Goal: Task Accomplishment & Management: Manage account settings

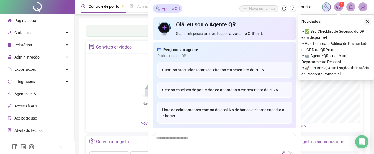
click at [368, 23] on button "button" at bounding box center [367, 21] width 7 height 7
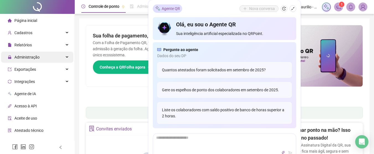
click at [27, 58] on span "Administração" at bounding box center [26, 57] width 25 height 4
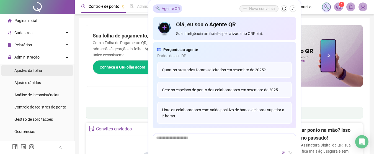
click at [32, 69] on span "Ajustes da folha" at bounding box center [28, 70] width 28 height 4
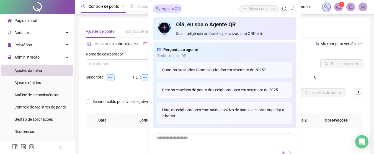
type input "**********"
click at [292, 7] on body "**********" at bounding box center [187, 77] width 374 height 154
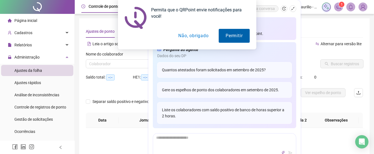
click at [226, 35] on button "Permitir" at bounding box center [234, 36] width 31 height 14
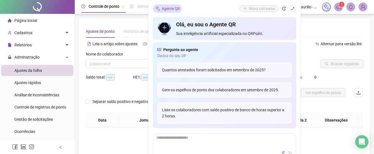
click at [306, 136] on div "Não há dados Não há dados" at bounding box center [224, 151] width 277 height 46
drag, startPoint x: 305, startPoint y: 136, endPoint x: 296, endPoint y: 126, distance: 13.5
click at [305, 135] on div "Não há dados Não há dados" at bounding box center [224, 151] width 277 height 46
click at [139, 143] on div "Não há dados" at bounding box center [224, 146] width 264 height 11
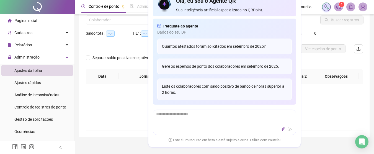
scroll to position [44, 0]
click at [277, 20] on div "Pergunte ao agente [PERSON_NAME] do seu DP Quantos atestados foram solicitados …" at bounding box center [224, 62] width 143 height 86
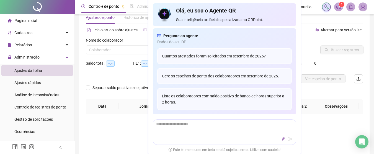
scroll to position [0, 0]
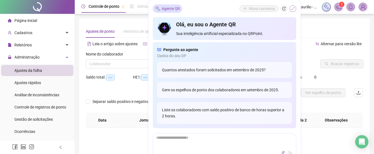
click at [291, 6] on button "button" at bounding box center [293, 8] width 7 height 7
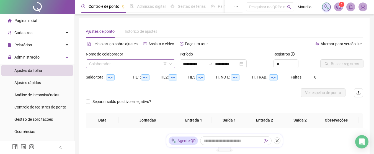
click at [113, 66] on input "search" at bounding box center [128, 64] width 78 height 8
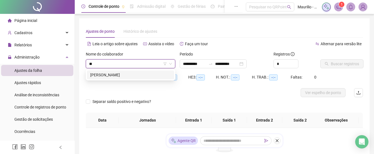
type input "***"
click at [116, 75] on div "[PERSON_NAME]" at bounding box center [130, 75] width 81 height 6
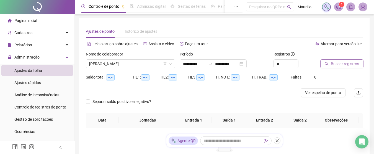
click at [335, 65] on span "Buscar registros" at bounding box center [345, 64] width 28 height 6
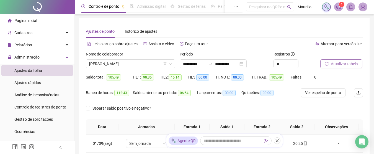
click at [373, 123] on div "**********" at bounding box center [224, 148] width 299 height 296
click at [185, 63] on input "**********" at bounding box center [194, 64] width 23 height 6
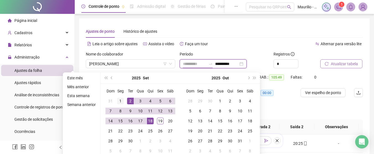
type input "**********"
drag, startPoint x: 121, startPoint y: 100, endPoint x: 140, endPoint y: 105, distance: 19.8
click at [122, 100] on div "1" at bounding box center [120, 100] width 7 height 7
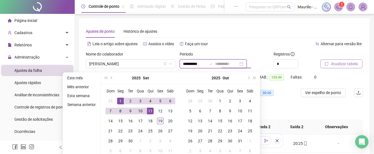
type input "**********"
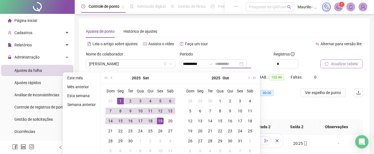
click at [158, 120] on div "19" at bounding box center [160, 120] width 7 height 7
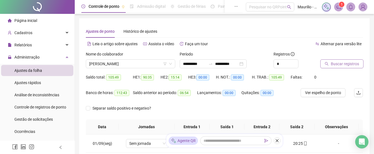
click at [331, 62] on span "Buscar registros" at bounding box center [345, 64] width 28 height 6
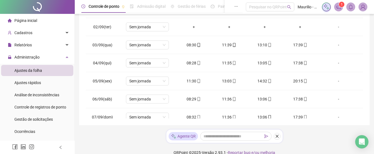
scroll to position [143, 0]
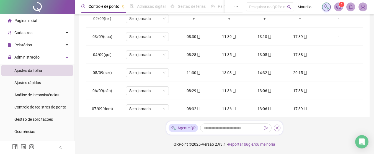
click at [275, 127] on icon "close" at bounding box center [277, 128] width 4 height 4
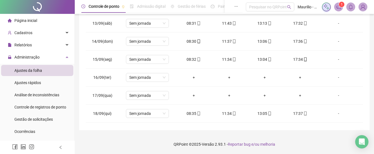
scroll to position [224, 0]
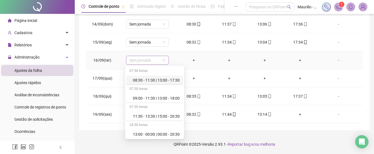
click at [167, 60] on div "Sem jornada" at bounding box center [147, 60] width 43 height 9
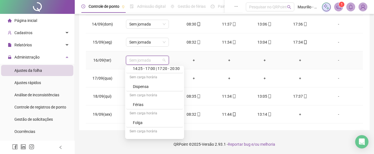
scroll to position [89, 0]
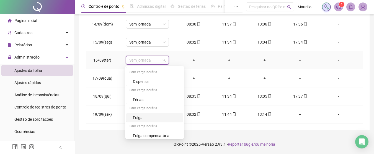
click at [173, 120] on div "Folga" at bounding box center [156, 117] width 47 height 6
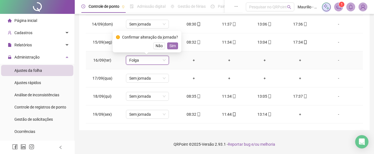
click at [173, 43] on span "Sim" at bounding box center [172, 46] width 6 height 6
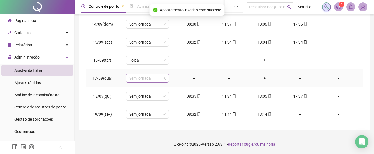
click at [164, 78] on span "Sem jornada" at bounding box center [147, 78] width 36 height 8
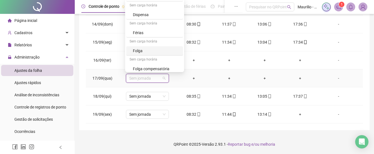
click at [161, 52] on div "Folga" at bounding box center [156, 51] width 47 height 6
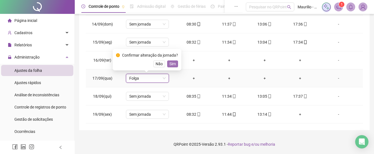
click at [174, 64] on span "Sim" at bounding box center [172, 64] width 6 height 6
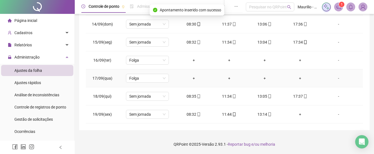
click at [333, 79] on div "-" at bounding box center [338, 78] width 33 height 6
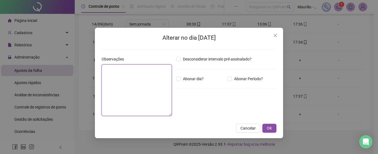
click at [131, 68] on textarea at bounding box center [137, 89] width 70 height 51
type textarea "**********"
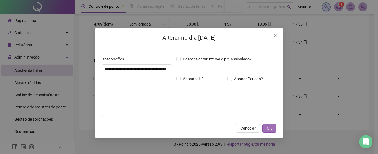
click at [268, 127] on span "OK" at bounding box center [269, 128] width 5 height 6
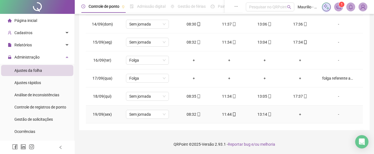
click at [298, 114] on div "+" at bounding box center [300, 114] width 27 height 6
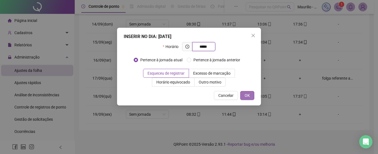
type input "*****"
click at [246, 94] on span "OK" at bounding box center [247, 95] width 5 height 6
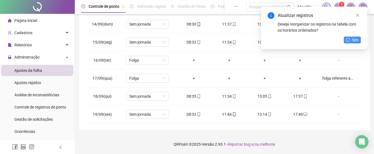
click at [355, 39] on span "Sim" at bounding box center [355, 40] width 6 height 6
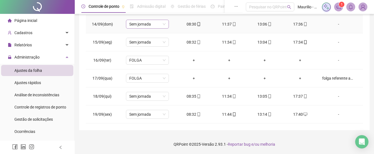
click at [165, 25] on div "Sem jornada" at bounding box center [147, 24] width 43 height 9
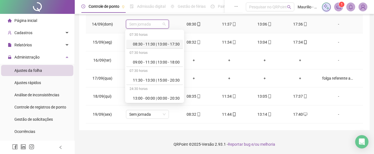
click at [147, 46] on div "08:30 - 11:30 | 13:00 - 17:30" at bounding box center [156, 44] width 47 height 6
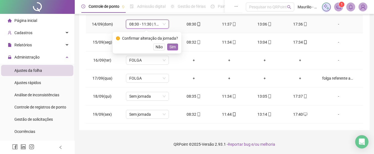
click at [169, 44] on span "Sim" at bounding box center [172, 47] width 6 height 6
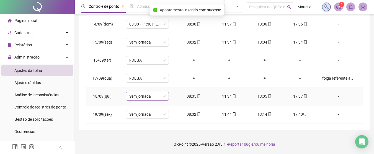
click at [162, 98] on span "Sem jornada" at bounding box center [147, 96] width 36 height 8
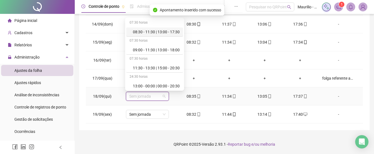
click at [147, 32] on div "08:30 - 11:30 | 13:00 - 17:30" at bounding box center [156, 32] width 47 height 6
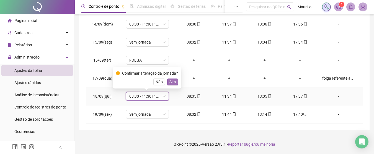
click at [168, 80] on button "Sim" at bounding box center [172, 81] width 11 height 7
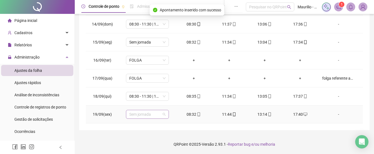
click at [164, 114] on span "Sem jornada" at bounding box center [147, 114] width 36 height 8
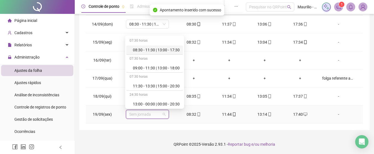
click at [143, 49] on div "08:30 - 11:30 | 13:00 - 17:30" at bounding box center [156, 50] width 47 height 6
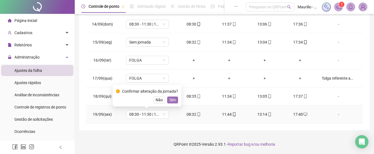
click at [172, 99] on span "Sim" at bounding box center [172, 100] width 6 height 6
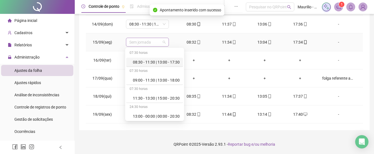
click at [162, 43] on span "Sem jornada" at bounding box center [147, 42] width 36 height 8
click at [147, 62] on div "08:30 - 11:30 | 13:00 - 17:30" at bounding box center [156, 62] width 47 height 6
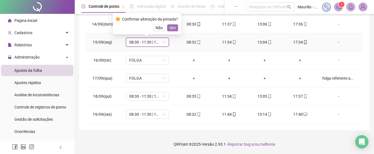
click at [173, 30] on span "Sim" at bounding box center [172, 28] width 6 height 6
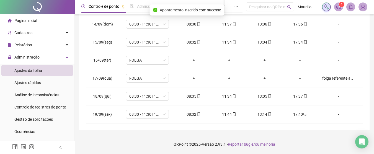
scroll to position [120, 0]
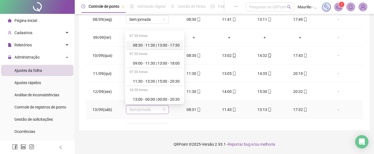
click at [165, 110] on div "Sem jornada" at bounding box center [147, 109] width 43 height 9
click at [145, 48] on div "08:30 - 11:30 | 13:00 - 17:30" at bounding box center [154, 45] width 57 height 9
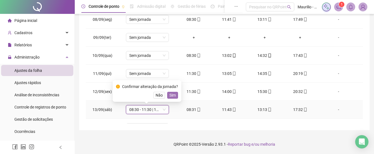
click at [170, 96] on span "Sim" at bounding box center [172, 95] width 6 height 6
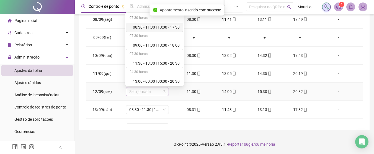
click at [166, 94] on div "Sem jornada" at bounding box center [147, 91] width 43 height 9
click at [141, 64] on div "11:30 - 13:30 | 15:00 - 20:30" at bounding box center [156, 63] width 47 height 6
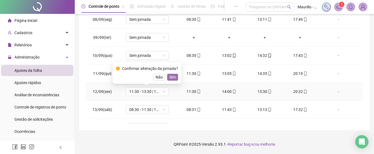
click at [174, 77] on span "Sim" at bounding box center [172, 77] width 6 height 6
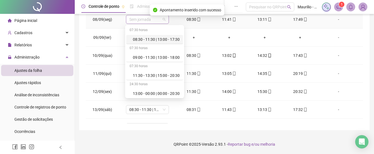
click at [166, 22] on div "Sem jornada" at bounding box center [147, 19] width 43 height 9
click at [150, 41] on div "08:30 - 11:30 | 13:00 - 17:30" at bounding box center [156, 39] width 47 height 6
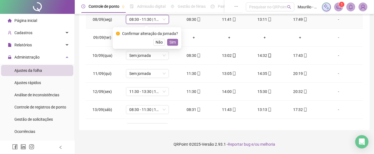
click at [173, 43] on span "Sim" at bounding box center [172, 42] width 6 height 6
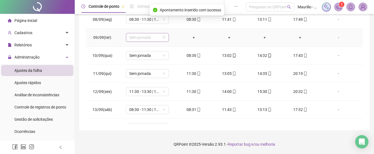
click at [161, 38] on span "Sem jornada" at bounding box center [147, 37] width 36 height 8
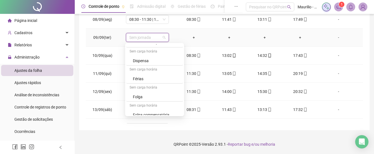
scroll to position [89, 0]
click at [160, 95] on div "Folga" at bounding box center [156, 95] width 47 height 6
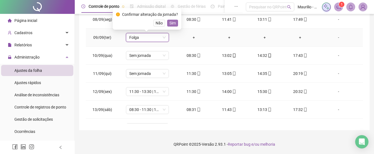
click at [172, 24] on span "Sim" at bounding box center [172, 23] width 6 height 6
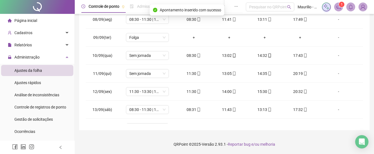
scroll to position [17, 0]
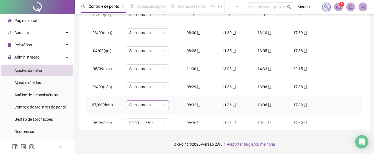
click at [167, 106] on div "Sem jornada" at bounding box center [147, 104] width 43 height 9
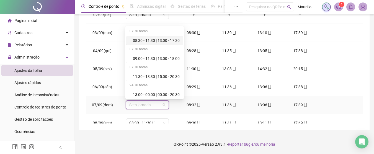
click at [141, 42] on div "08:30 - 11:30 | 13:00 - 17:30" at bounding box center [156, 40] width 47 height 6
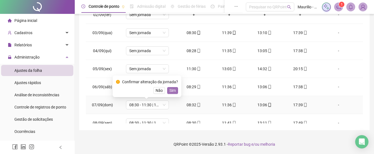
click at [167, 91] on button "Sim" at bounding box center [172, 90] width 11 height 7
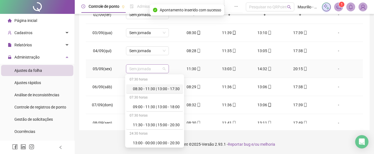
click at [165, 69] on div "Sem jornada" at bounding box center [147, 68] width 43 height 9
click at [144, 124] on div "11:30 - 13:30 | 15:00 - 20:30" at bounding box center [156, 125] width 47 height 6
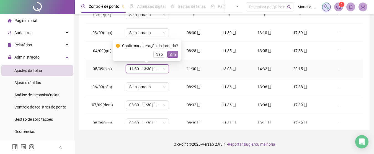
click at [171, 55] on span "Sim" at bounding box center [172, 54] width 6 height 6
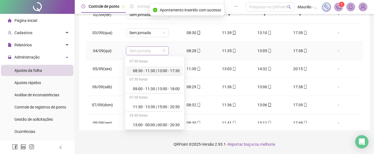
click at [164, 51] on span "Sem jornada" at bounding box center [147, 51] width 36 height 8
click at [144, 71] on div "08:30 - 11:30 | 13:00 - 17:30" at bounding box center [156, 71] width 47 height 6
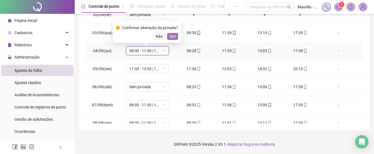
click at [170, 37] on span "Sim" at bounding box center [172, 36] width 6 height 6
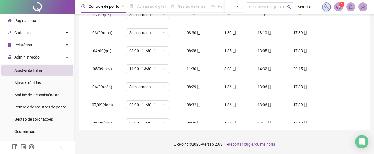
scroll to position [0, 0]
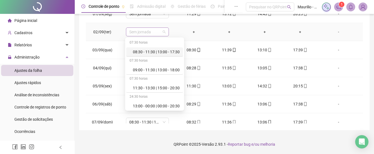
click at [164, 32] on span "Sem jornada" at bounding box center [147, 32] width 36 height 8
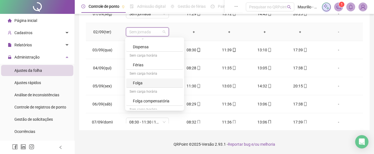
scroll to position [109, 0]
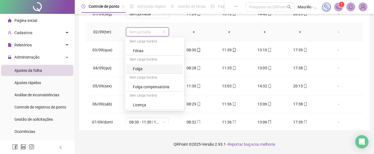
click at [154, 69] on div "Folga" at bounding box center [156, 69] width 47 height 6
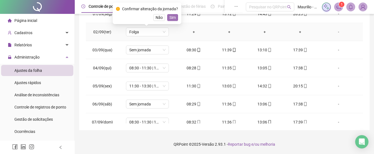
click at [172, 16] on span "Sim" at bounding box center [172, 17] width 6 height 6
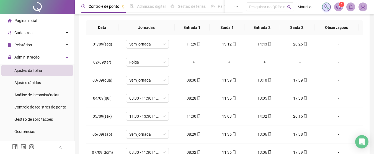
scroll to position [85, 0]
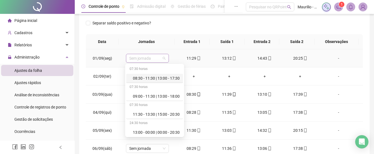
click at [163, 60] on span "Sem jornada" at bounding box center [147, 58] width 36 height 8
click at [139, 113] on div "11:30 - 13:30 | 15:00 - 20:30" at bounding box center [156, 114] width 47 height 6
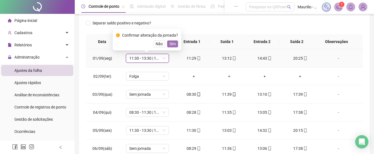
click at [175, 42] on button "Sim" at bounding box center [172, 43] width 11 height 7
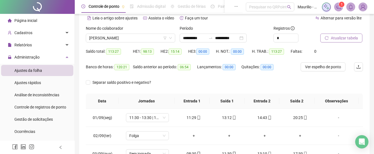
scroll to position [0, 0]
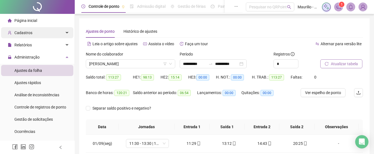
click at [38, 35] on div "Cadastros" at bounding box center [37, 32] width 72 height 11
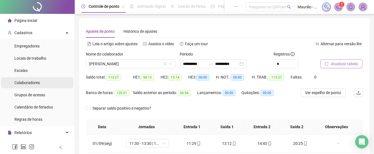
click at [34, 84] on span "Colaboradores" at bounding box center [26, 82] width 25 height 4
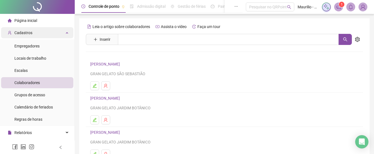
click at [12, 33] on span "Cadastros" at bounding box center [20, 32] width 25 height 4
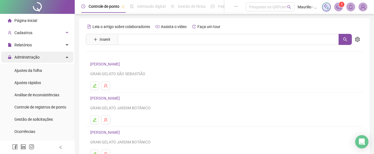
click at [27, 53] on span "Administração" at bounding box center [24, 56] width 32 height 11
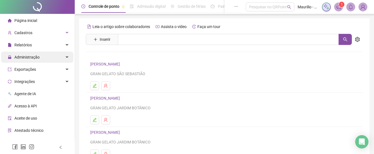
click at [35, 58] on span "Administração" at bounding box center [26, 57] width 25 height 4
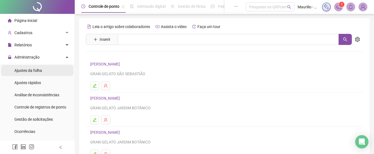
click at [46, 68] on li "Ajustes da folha" at bounding box center [37, 70] width 72 height 11
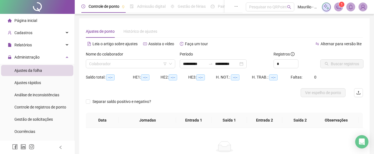
type input "**********"
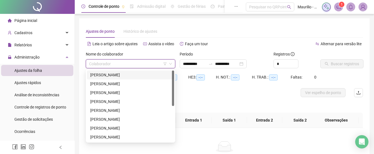
click at [105, 67] on input "search" at bounding box center [128, 64] width 78 height 8
click at [105, 120] on div "[PERSON_NAME]" at bounding box center [130, 119] width 81 height 6
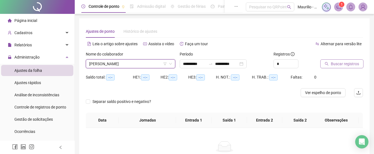
click at [344, 64] on span "Buscar registros" at bounding box center [345, 64] width 28 height 6
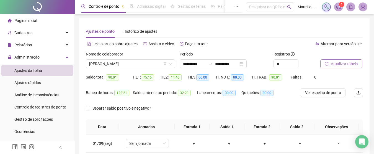
click at [373, 25] on div "**********" at bounding box center [224, 141] width 299 height 283
click at [183, 63] on input "**********" at bounding box center [194, 64] width 23 height 6
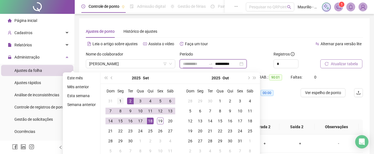
type input "**********"
click at [120, 99] on div "1" at bounding box center [120, 100] width 7 height 7
type input "**********"
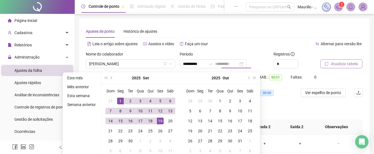
click at [160, 120] on div "19" at bounding box center [160, 120] width 7 height 7
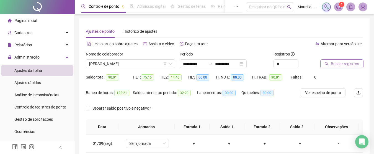
click at [336, 65] on span "Buscar registros" at bounding box center [345, 64] width 28 height 6
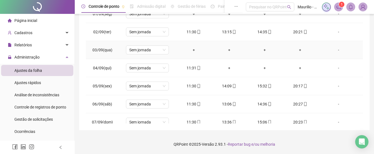
drag, startPoint x: 332, startPoint y: 123, endPoint x: 199, endPoint y: 55, distance: 149.1
click at [199, 55] on td "+" at bounding box center [193, 50] width 35 height 18
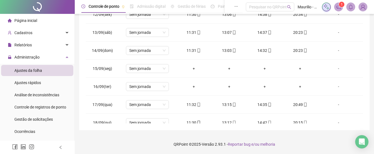
scroll to position [206, 0]
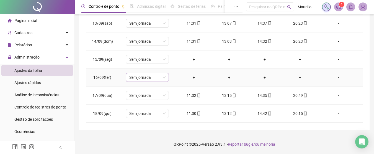
click at [166, 78] on div "Sem jornada" at bounding box center [147, 77] width 43 height 9
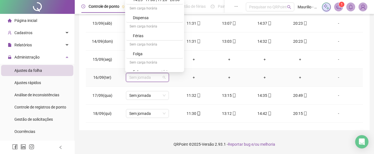
scroll to position [89, 0]
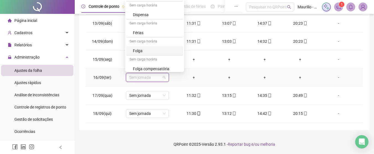
click at [171, 52] on div "Folga" at bounding box center [156, 51] width 47 height 6
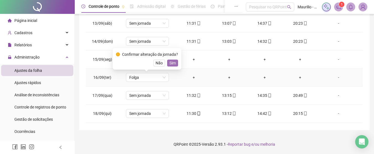
click at [174, 61] on span "Sim" at bounding box center [172, 63] width 6 height 6
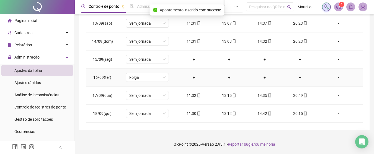
click at [335, 78] on div "-" at bounding box center [338, 77] width 33 height 6
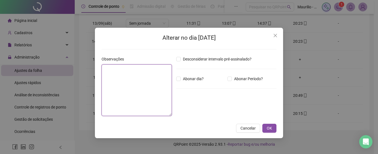
click at [131, 75] on textarea at bounding box center [137, 89] width 70 height 51
type textarea "****"
type textarea "*"
type textarea "**********"
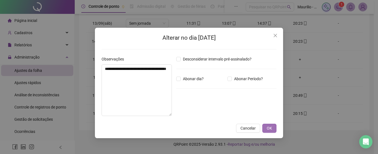
click at [269, 125] on span "OK" at bounding box center [269, 128] width 5 height 6
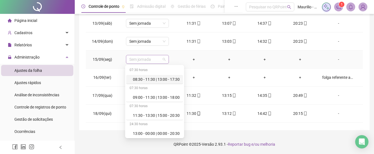
click at [165, 59] on div "Sem jornada" at bounding box center [147, 59] width 43 height 9
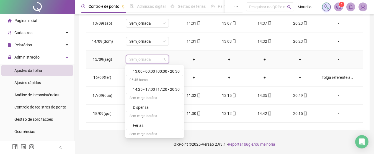
scroll to position [109, 0]
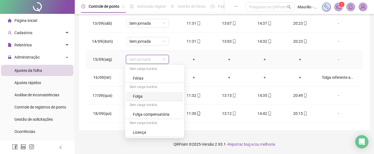
click at [145, 96] on div "Folga" at bounding box center [156, 96] width 47 height 6
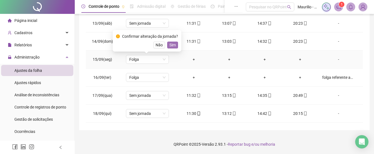
click at [167, 44] on button "Sim" at bounding box center [172, 45] width 11 height 7
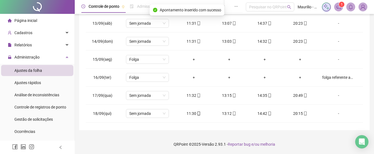
click at [371, 23] on div "**********" at bounding box center [224, 12] width 299 height 283
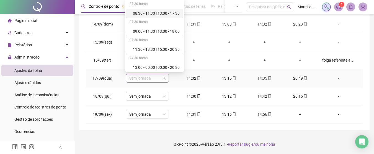
click at [166, 79] on div "Sem jornada" at bounding box center [147, 78] width 43 height 9
click at [140, 51] on div "11:30 - 13:30 | 15:00 - 20:30" at bounding box center [156, 49] width 47 height 6
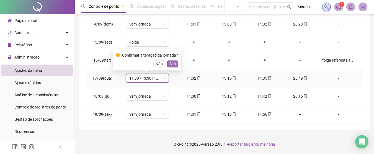
click at [173, 63] on span "Sim" at bounding box center [172, 64] width 6 height 6
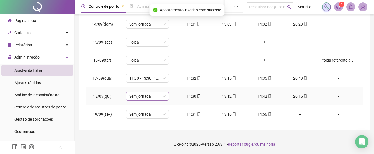
click at [162, 94] on span "Sem jornada" at bounding box center [147, 96] width 36 height 8
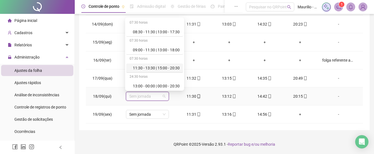
click at [138, 65] on div "11:30 - 13:30 | 15:00 - 20:30" at bounding box center [156, 68] width 47 height 6
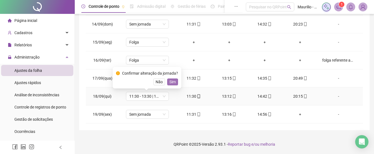
click at [172, 81] on span "Sim" at bounding box center [172, 82] width 6 height 6
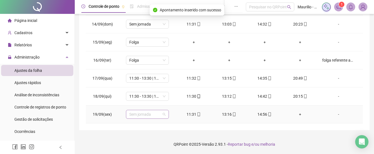
click at [166, 116] on div "Sem jornada" at bounding box center [147, 114] width 43 height 9
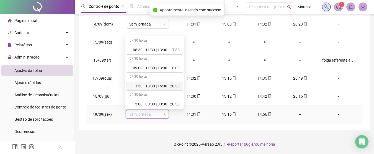
click at [139, 84] on div "11:30 - 13:30 | 15:00 - 20:30" at bounding box center [156, 86] width 47 height 6
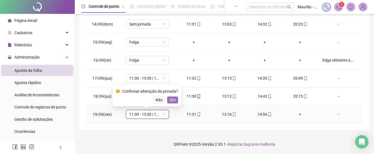
click at [171, 98] on span "Sim" at bounding box center [172, 100] width 6 height 6
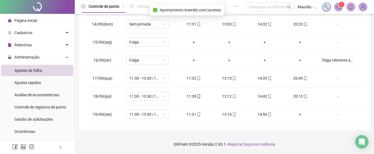
scroll to position [0, 0]
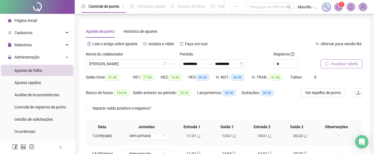
click at [219, 143] on td "13:07" at bounding box center [228, 136] width 35 height 18
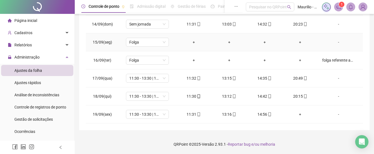
click at [177, 47] on td "+" at bounding box center [193, 42] width 35 height 18
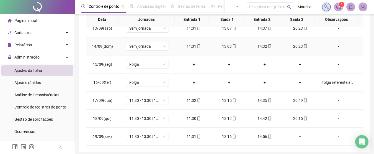
scroll to position [96, 0]
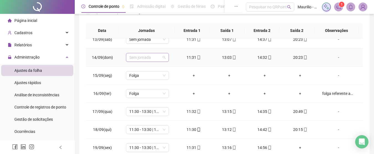
click at [164, 57] on span "Sem jornada" at bounding box center [147, 57] width 36 height 8
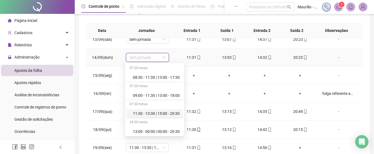
click at [140, 113] on div "11:30 - 13:30 | 15:00 - 20:30" at bounding box center [156, 113] width 47 height 6
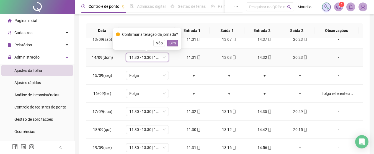
click at [170, 44] on span "Sim" at bounding box center [172, 43] width 6 height 6
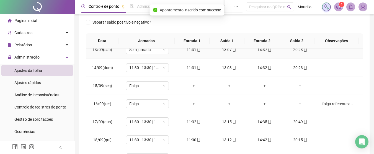
scroll to position [85, 0]
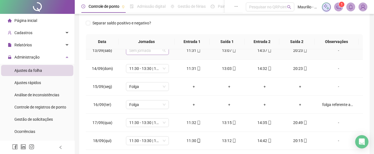
click at [165, 52] on div "Sem jornada" at bounding box center [147, 50] width 43 height 9
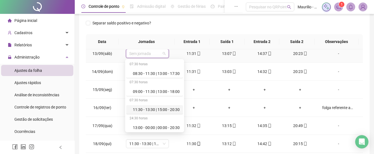
click at [141, 107] on div "11:30 - 13:30 | 15:00 - 20:30" at bounding box center [156, 109] width 47 height 6
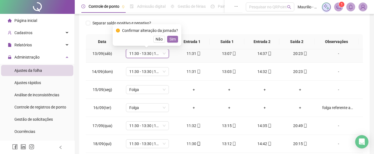
click at [169, 40] on span "Sim" at bounding box center [172, 39] width 6 height 6
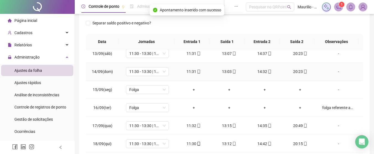
click at [211, 76] on td "13:03" at bounding box center [228, 72] width 35 height 18
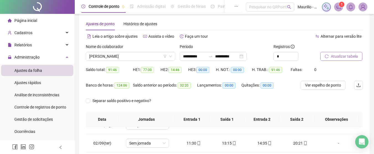
scroll to position [0, 0]
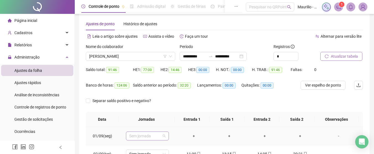
click at [161, 138] on span "Sem jornada" at bounding box center [147, 135] width 36 height 8
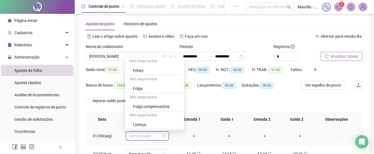
scroll to position [109, 0]
click at [166, 87] on div "Folga" at bounding box center [156, 88] width 47 height 6
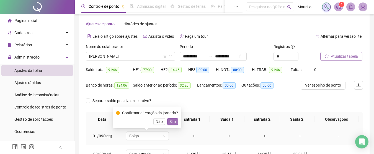
click at [172, 122] on span "Sim" at bounding box center [172, 121] width 6 height 6
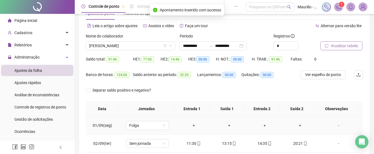
scroll to position [19, 0]
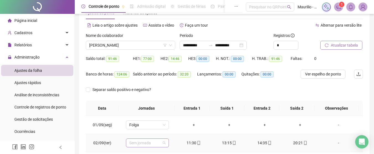
click at [162, 145] on span "Sem jornada" at bounding box center [147, 142] width 36 height 8
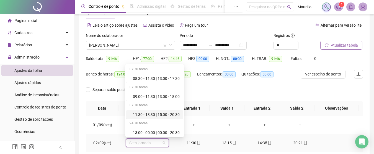
click at [152, 116] on div "11:30 - 13:30 | 15:00 - 20:30" at bounding box center [156, 114] width 47 height 6
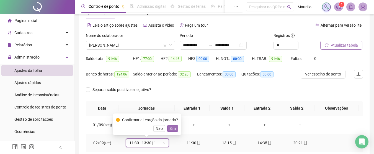
click at [170, 127] on span "Sim" at bounding box center [172, 128] width 6 height 6
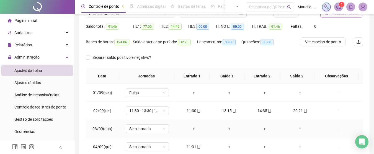
scroll to position [52, 0]
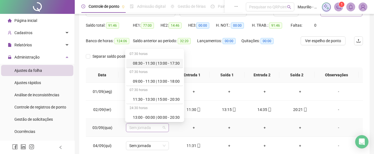
click at [164, 126] on span "Sem jornada" at bounding box center [147, 127] width 36 height 8
click at [199, 121] on td "+" at bounding box center [193, 127] width 35 height 18
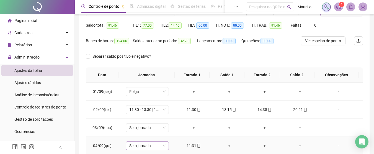
click at [167, 148] on div "Sem jornada" at bounding box center [147, 145] width 43 height 9
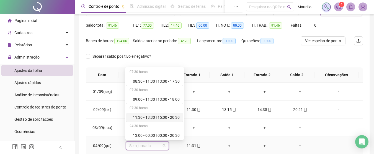
click at [150, 116] on div "11:30 - 13:30 | 15:00 - 20:30" at bounding box center [156, 117] width 47 height 6
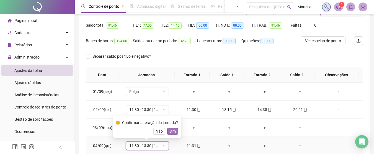
click at [171, 130] on span "Sim" at bounding box center [172, 131] width 6 height 6
